Goal: Information Seeking & Learning: Learn about a topic

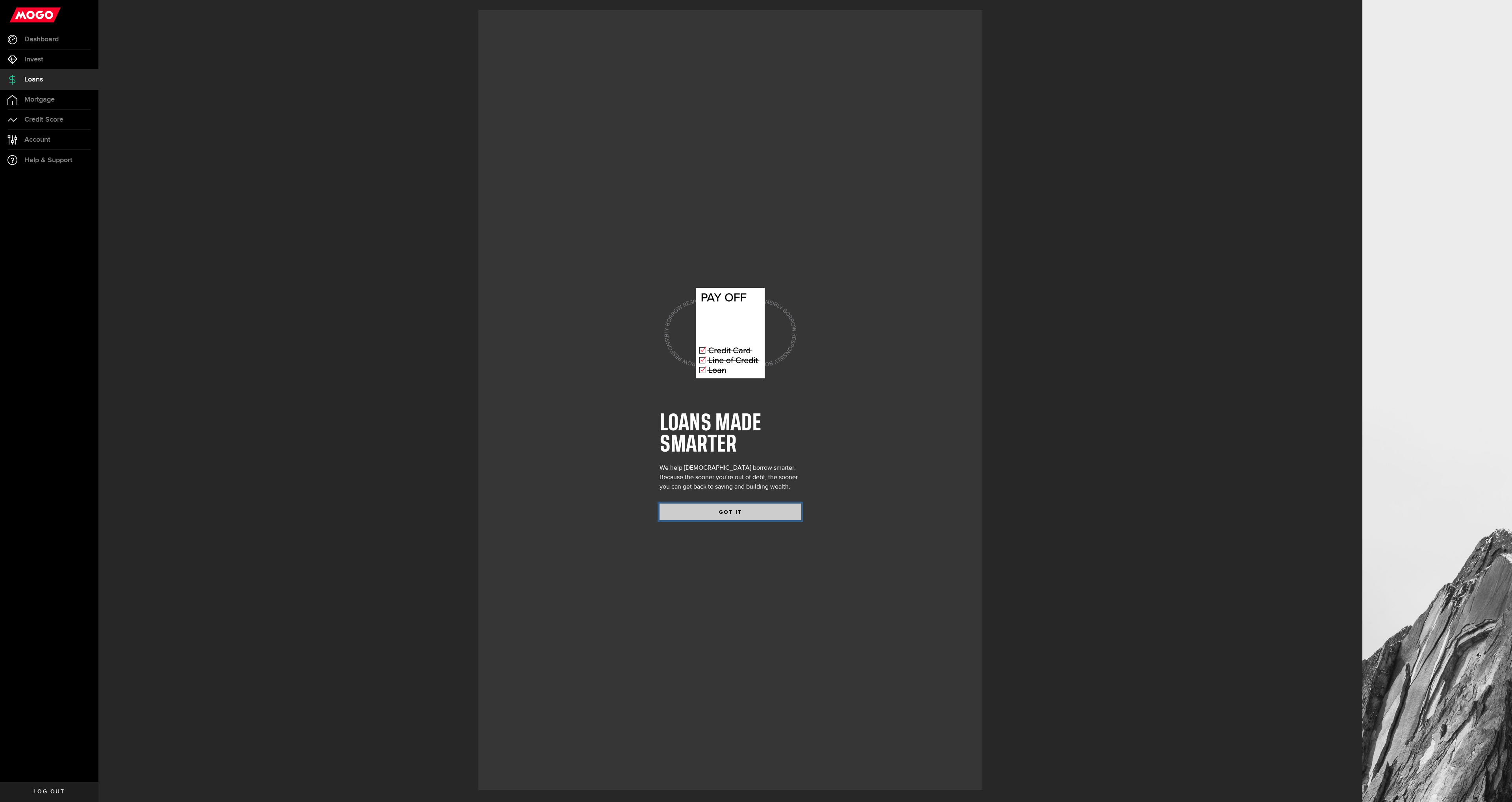
click at [730, 512] on button "GOT IT" at bounding box center [730, 512] width 142 height 17
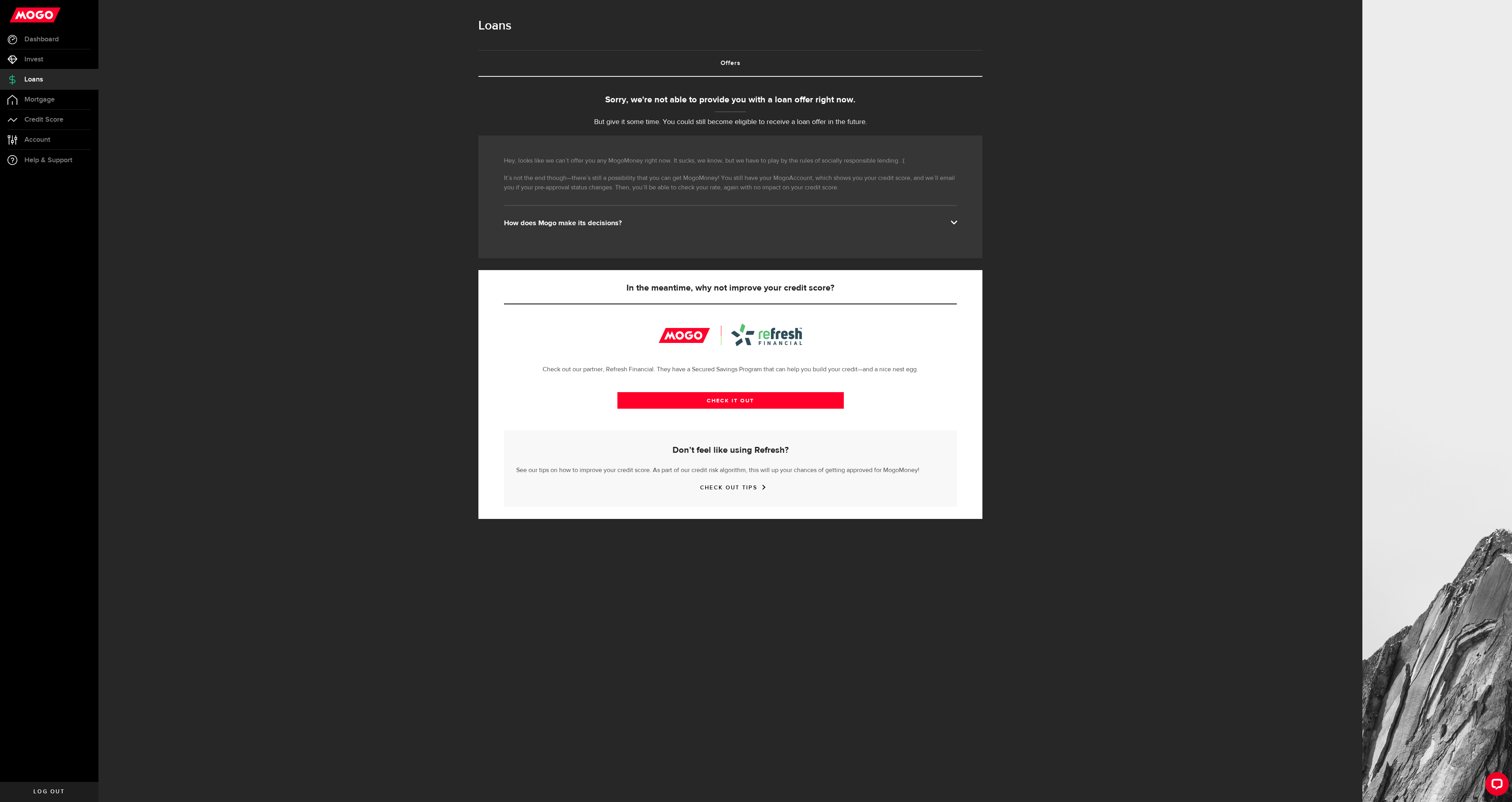
click at [39, 77] on span "Loans" at bounding box center [34, 80] width 19 height 7
click at [43, 166] on link "Help & Support" at bounding box center [49, 160] width 98 height 20
click at [43, 40] on span "Dashboard" at bounding box center [41, 40] width 34 height 7
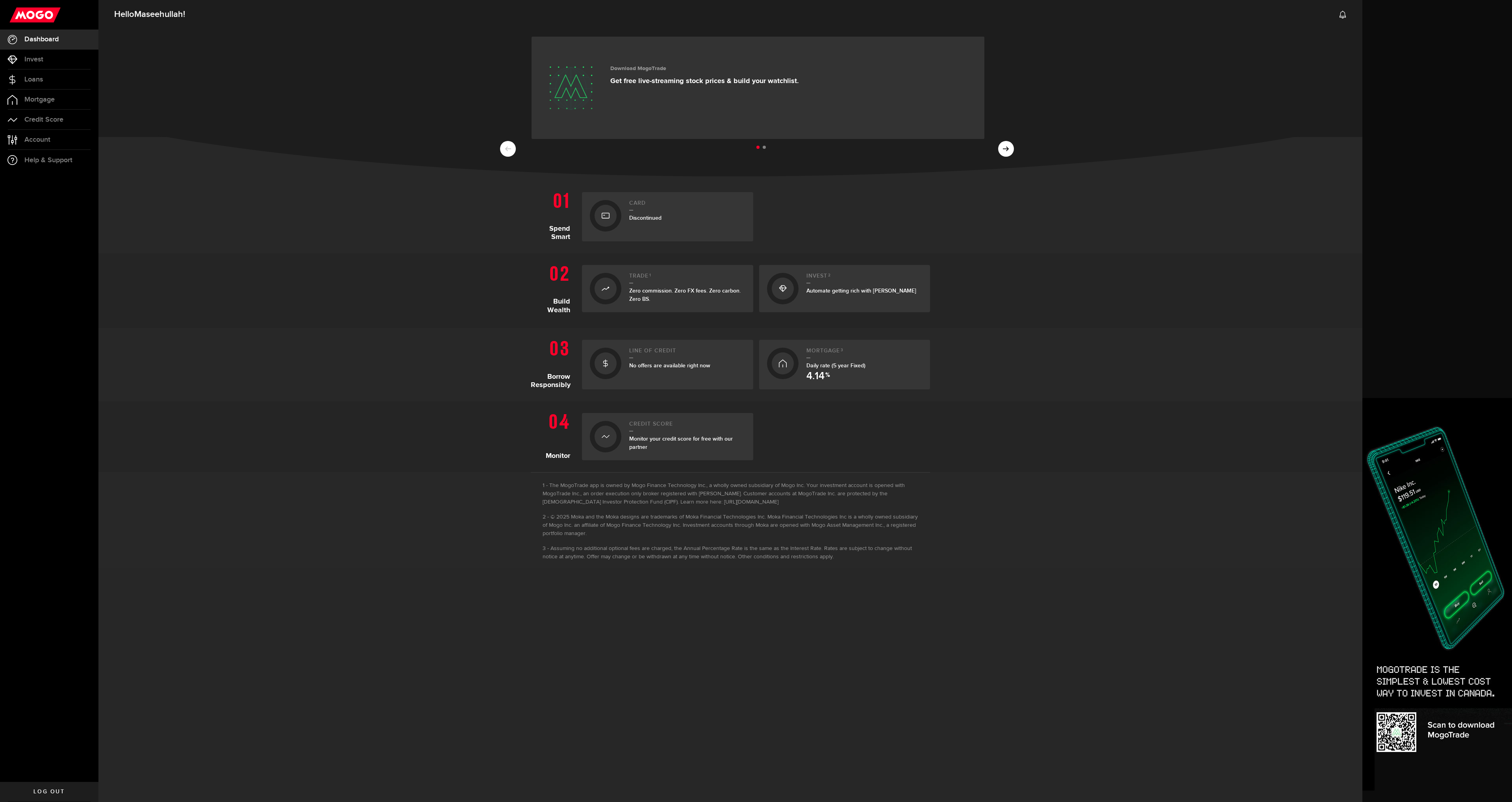
click at [672, 440] on span "Monitor your credit score for free with our partner" at bounding box center [681, 443] width 104 height 15
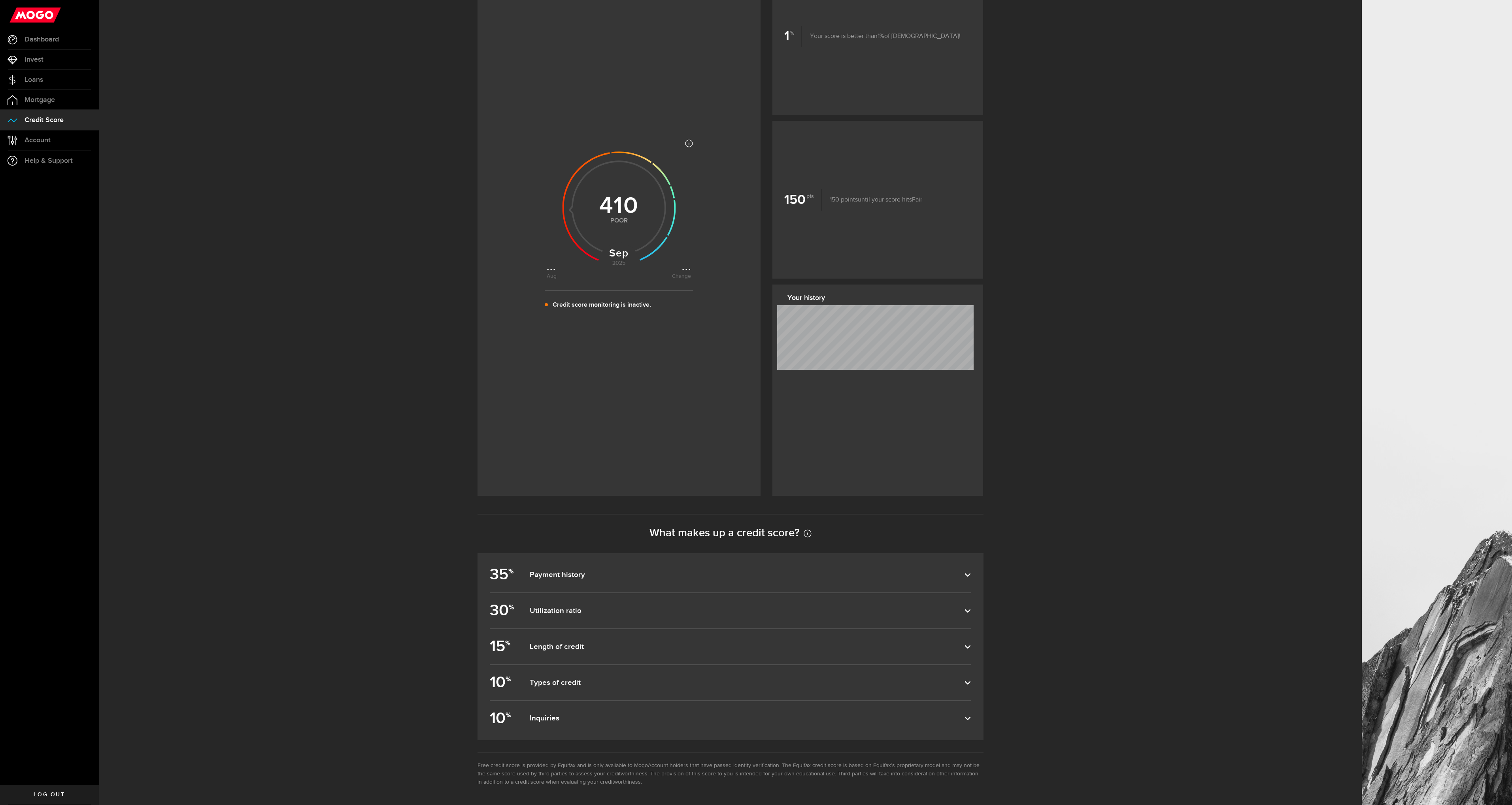
scroll to position [171, 0]
click at [965, 577] on dfn "Payment history" at bounding box center [747, 575] width 435 height 10
click at [0, 0] on input "35 % Payment history" at bounding box center [0, 0] width 0 height 0
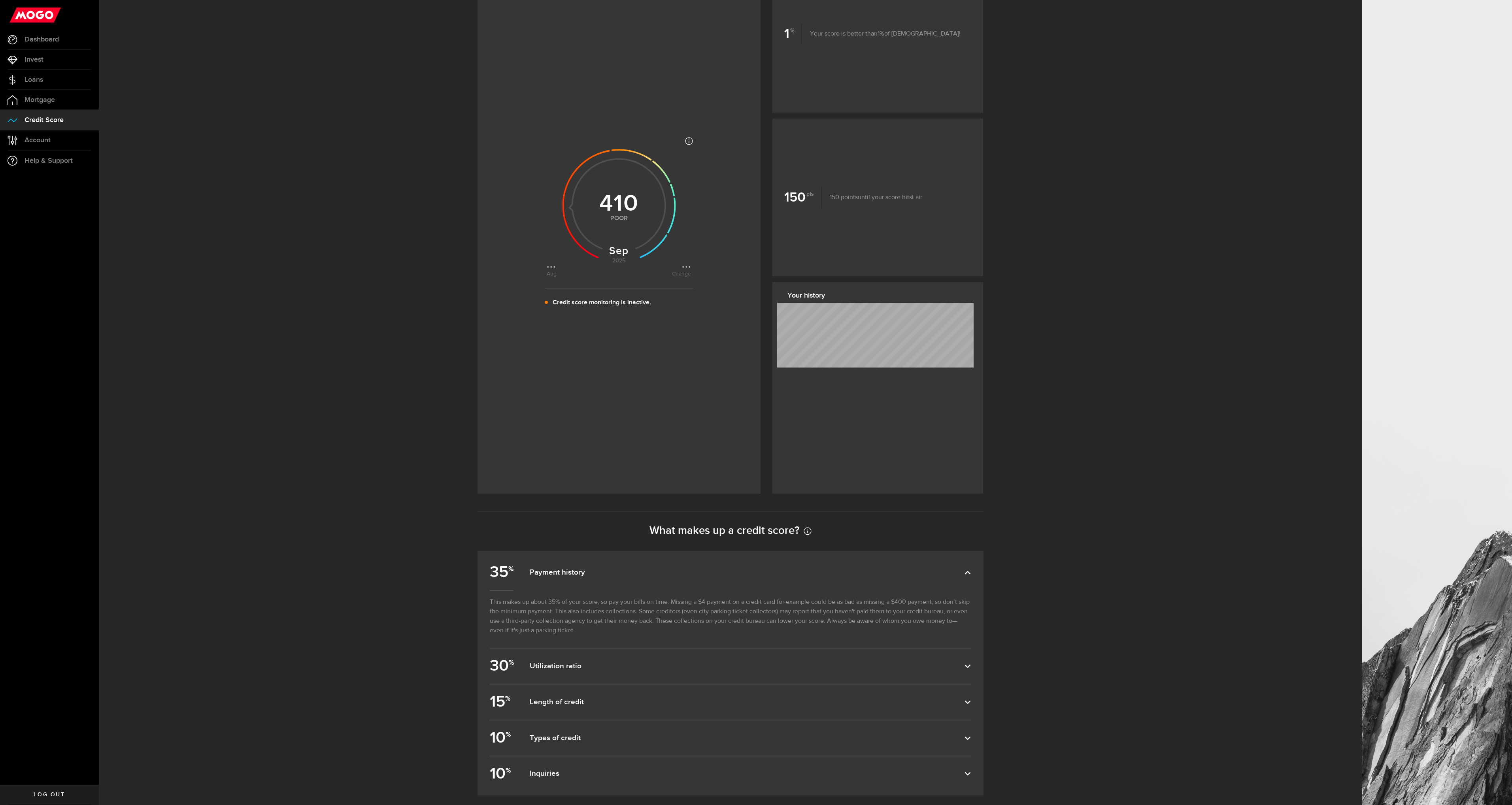
click at [965, 577] on dfn "Payment history" at bounding box center [747, 573] width 435 height 10
click at [0, 0] on input "35 % Payment history" at bounding box center [0, 0] width 0 height 0
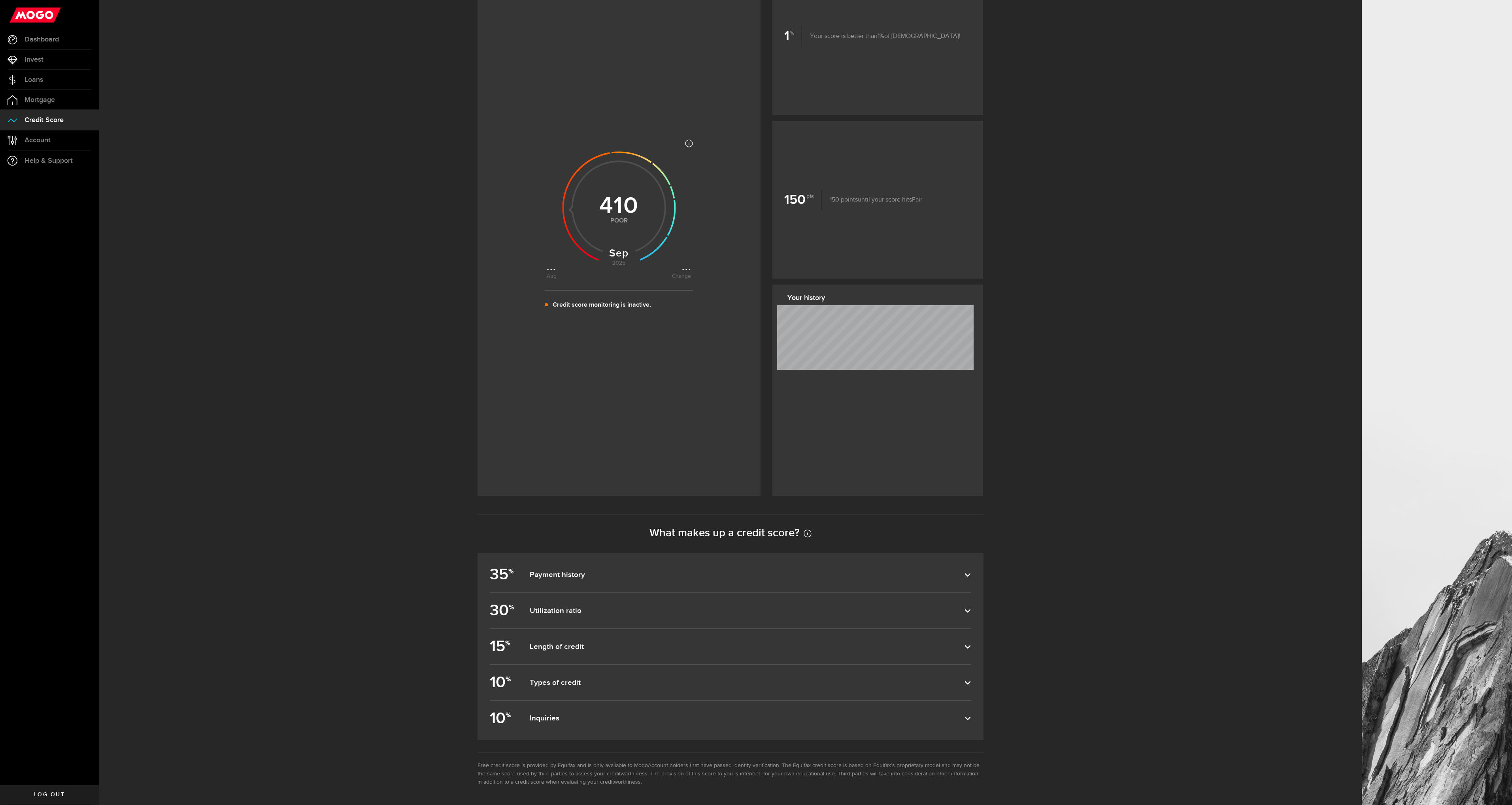
click at [974, 572] on article "35 % Payment history This makes up about 35% of your score, so pay your bills o…" at bounding box center [730, 646] width 506 height 187
click at [970, 575] on use at bounding box center [968, 575] width 5 height 3
click at [0, 0] on input "35 % Payment history" at bounding box center [0, 0] width 0 height 0
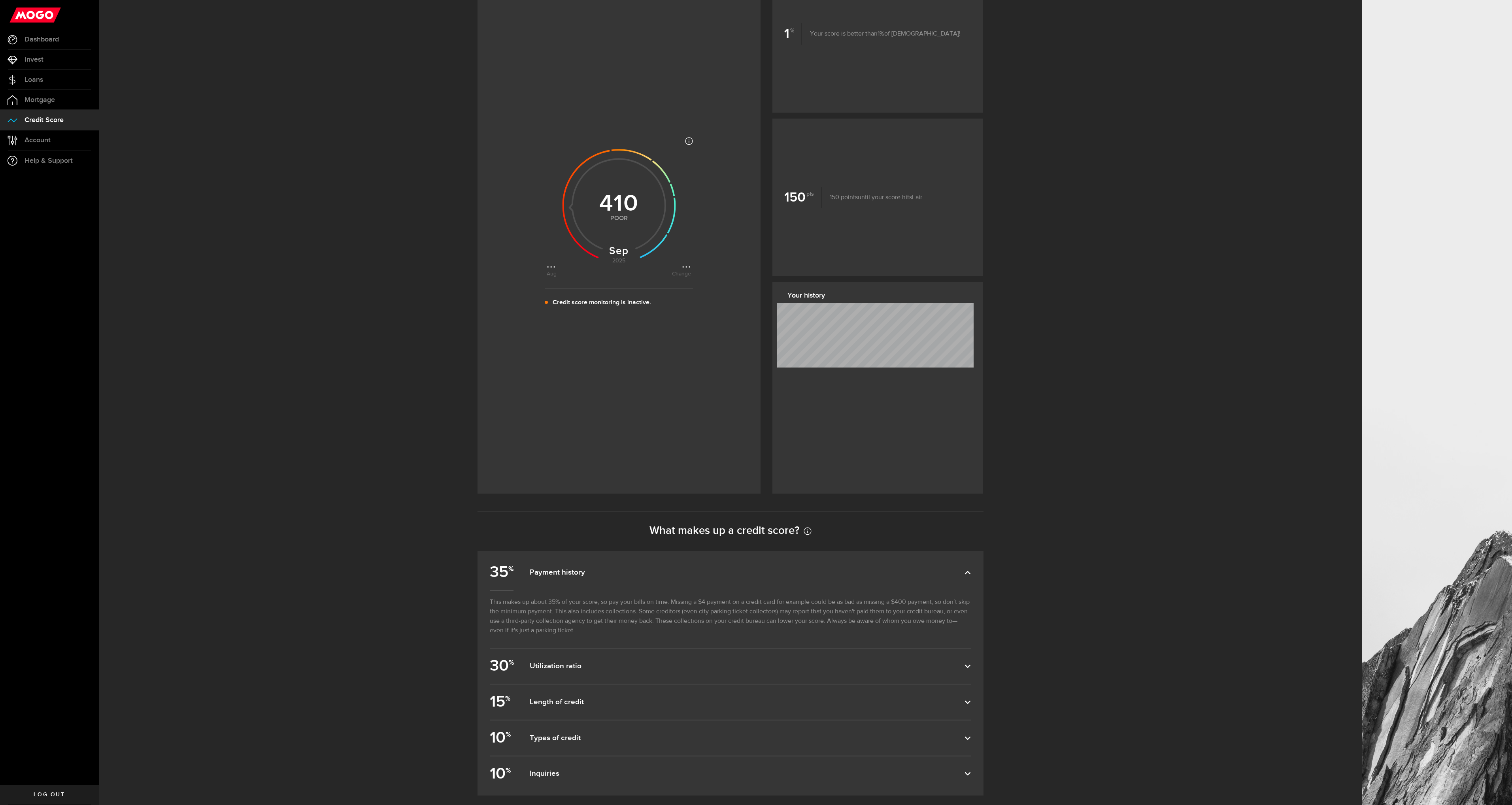
click at [968, 575] on icon at bounding box center [968, 572] width 7 height 7
click at [0, 0] on input "35 % Payment history" at bounding box center [0, 0] width 0 height 0
